Goal: Information Seeking & Learning: Learn about a topic

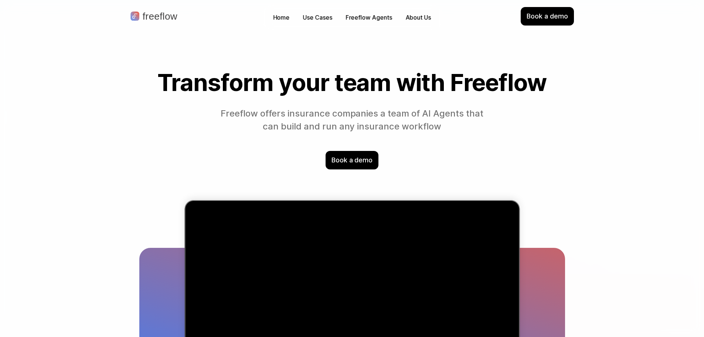
click at [416, 18] on p "About Us" at bounding box center [419, 17] width 26 height 9
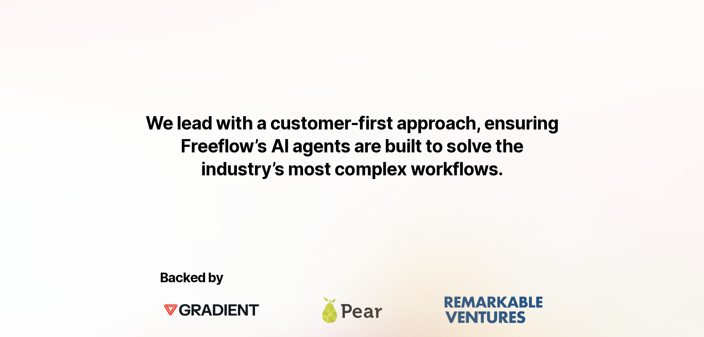
scroll to position [455, 0]
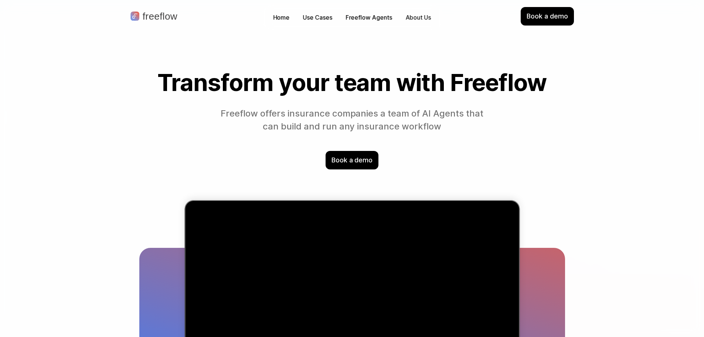
click at [417, 19] on p "About Us" at bounding box center [419, 17] width 26 height 9
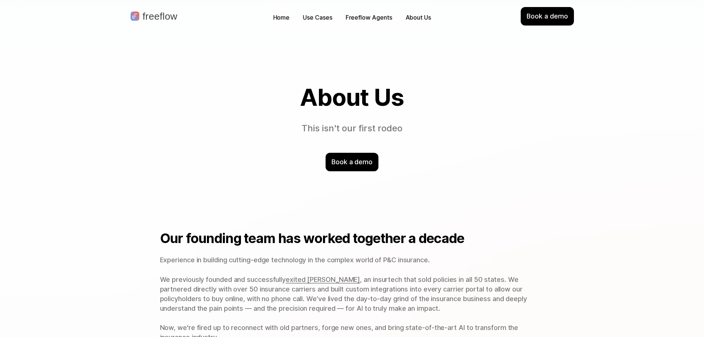
click at [489, 137] on div "About Us This isn't our first rodeo Book a demo" at bounding box center [352, 128] width 473 height 146
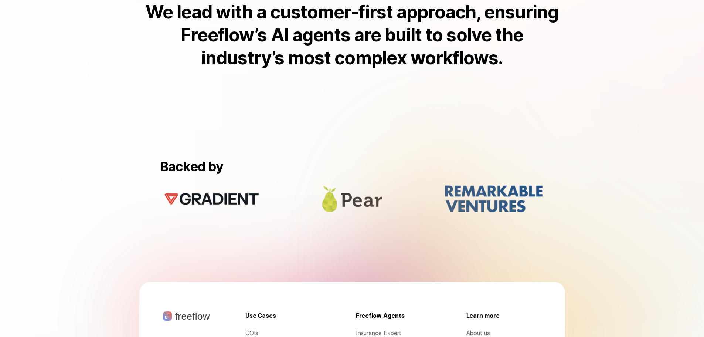
scroll to position [714, 0]
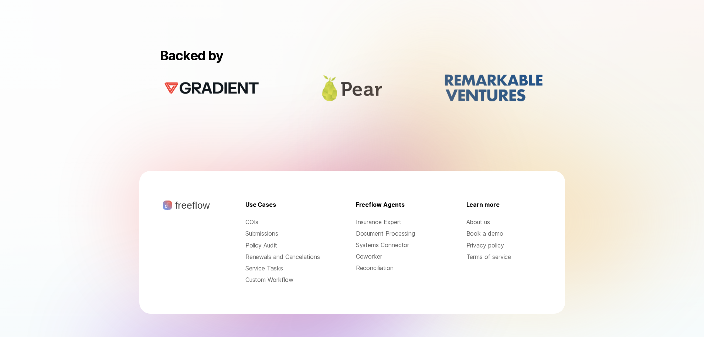
click at [183, 200] on p "freeflow" at bounding box center [192, 205] width 35 height 10
click at [163, 200] on img at bounding box center [167, 204] width 9 height 9
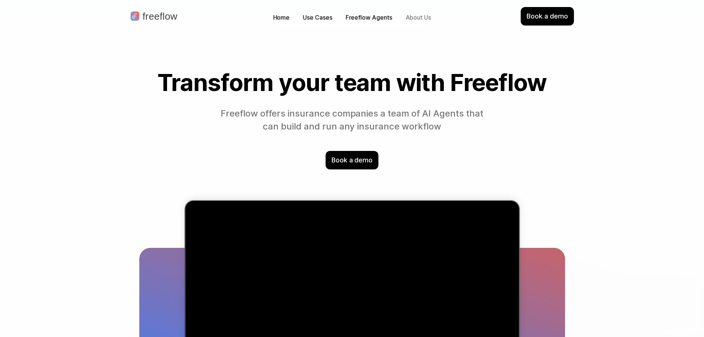
click at [419, 19] on p "About Us" at bounding box center [419, 17] width 26 height 9
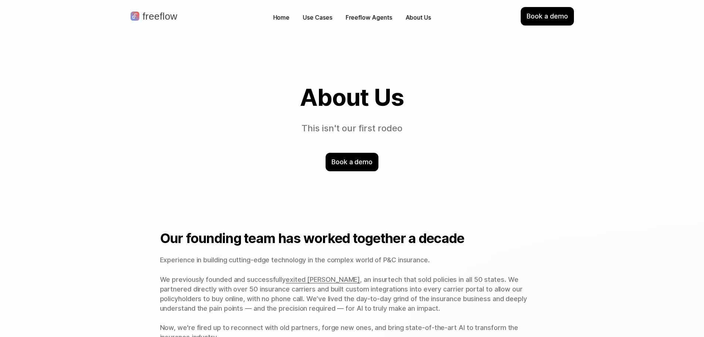
scroll to position [37, 0]
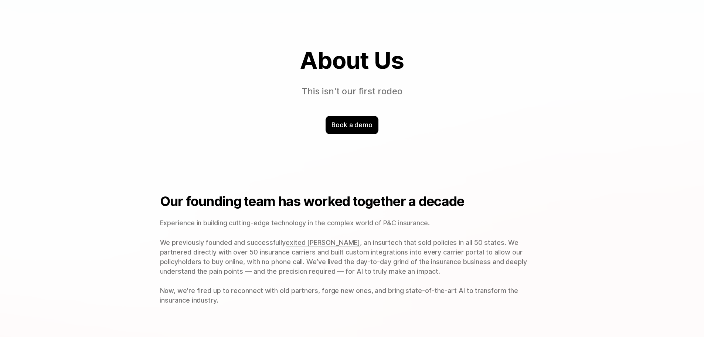
click at [471, 169] on div "Our founding team has worked together a decade Experience in building cutting-e…" at bounding box center [352, 249] width 473 height 171
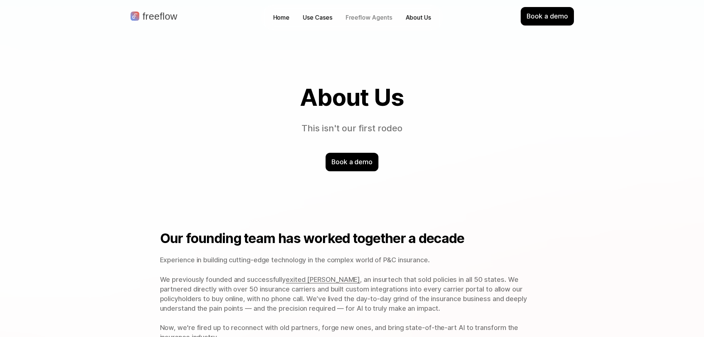
click at [359, 17] on p "Freeflow Agents" at bounding box center [369, 17] width 47 height 9
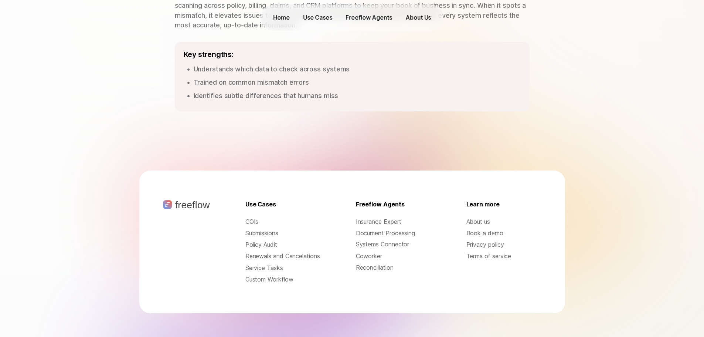
scroll to position [1118, 0]
click at [486, 229] on p "Book a demo" at bounding box center [504, 233] width 75 height 9
click at [273, 278] on p "Custom Workflow" at bounding box center [283, 279] width 75 height 9
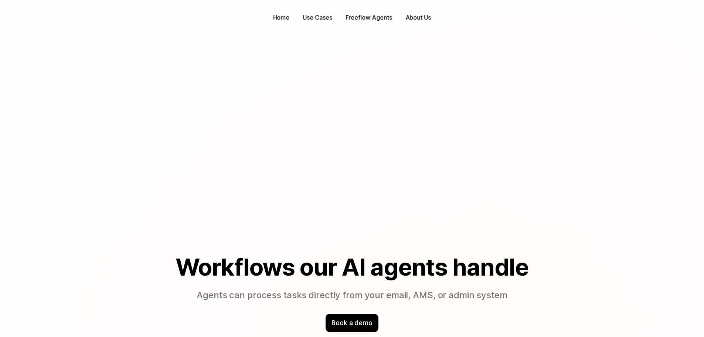
scroll to position [370, 0]
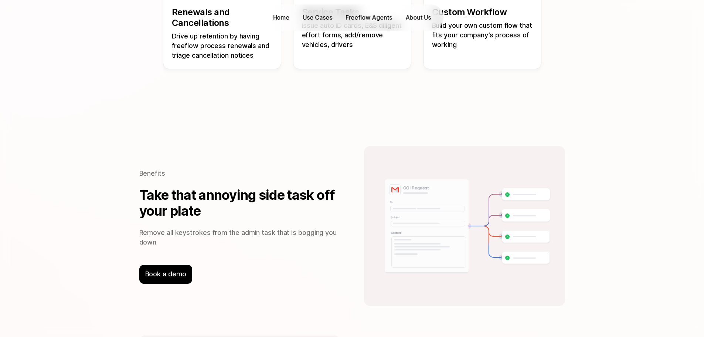
scroll to position [924, 0]
